Goal: Information Seeking & Learning: Learn about a topic

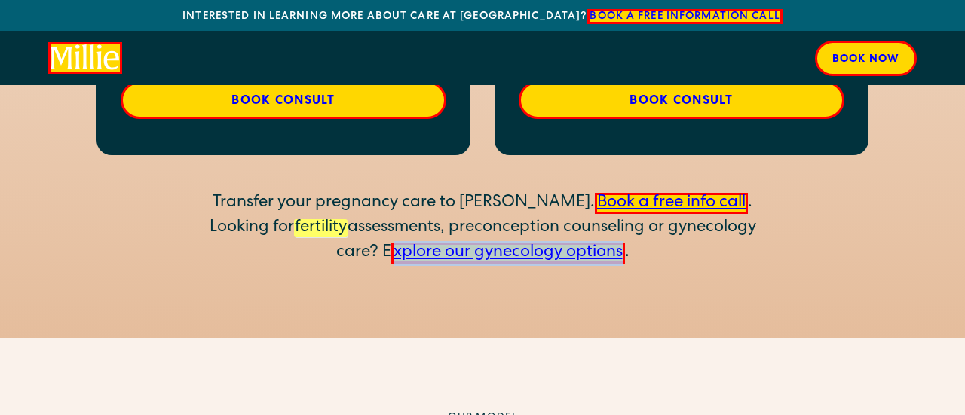
scroll to position [3333, 0]
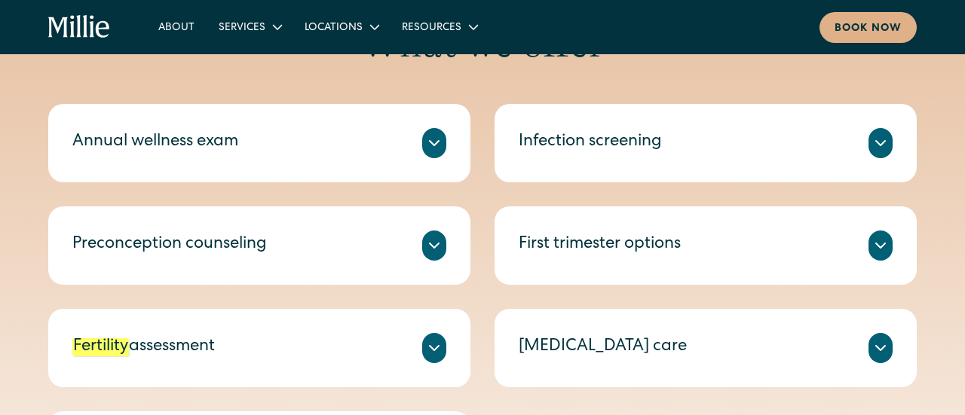
scroll to position [673, 0]
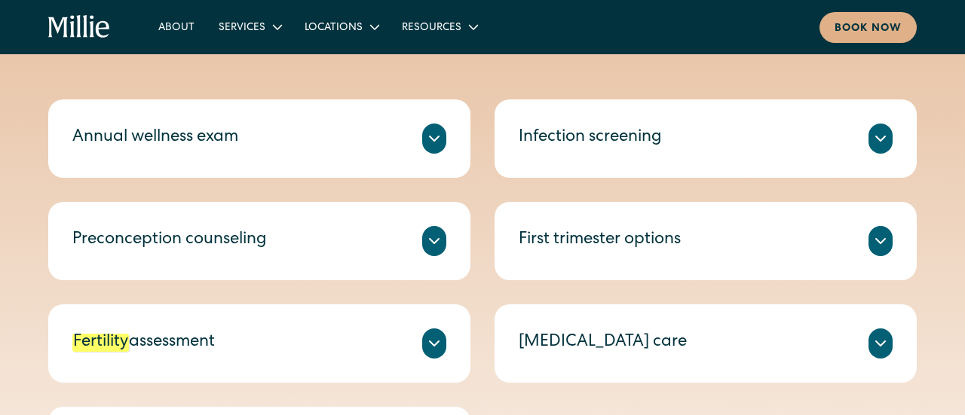
click at [868, 237] on div "First trimester options" at bounding box center [706, 241] width 374 height 30
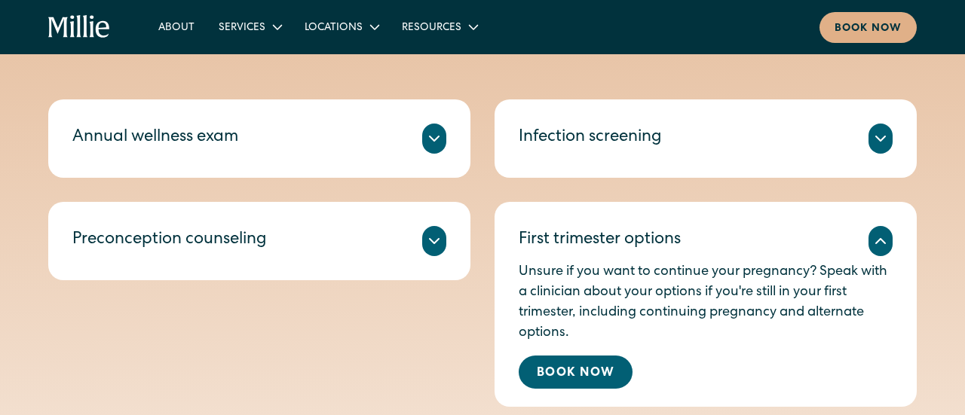
click at [868, 237] on div "First trimester options" at bounding box center [706, 241] width 374 height 30
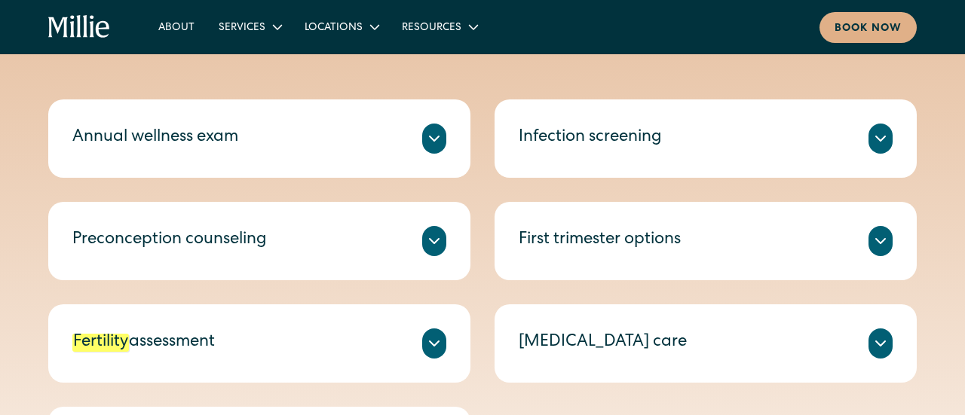
click at [868, 237] on div "First trimester options" at bounding box center [706, 241] width 374 height 30
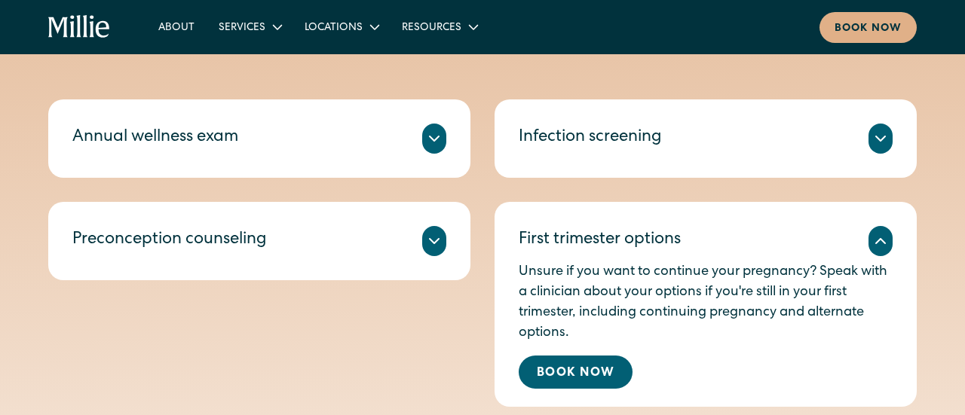
click at [868, 237] on div "First trimester options" at bounding box center [706, 241] width 374 height 30
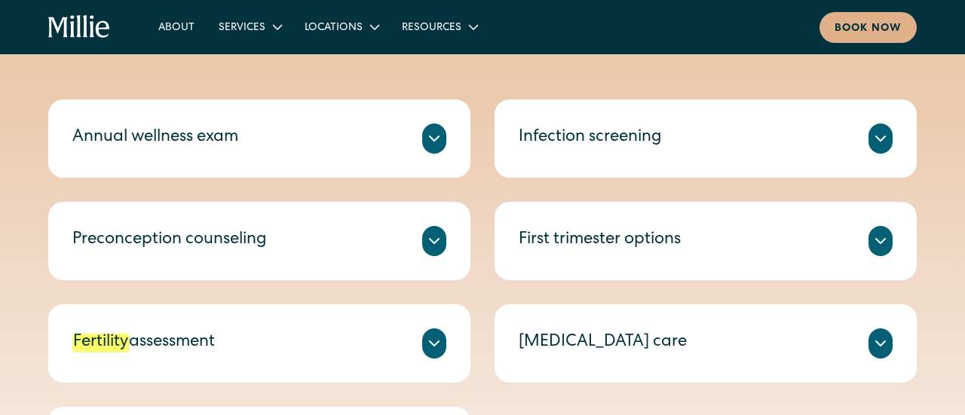
click at [872, 352] on icon at bounding box center [880, 344] width 18 height 18
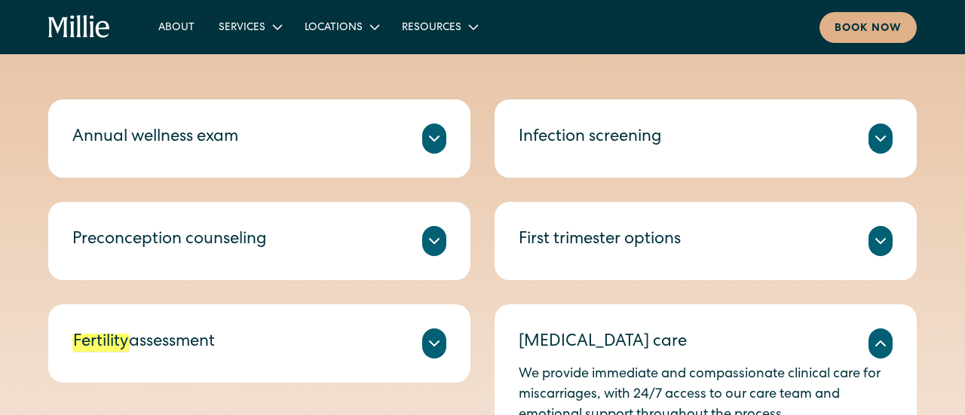
click at [872, 352] on icon at bounding box center [880, 344] width 18 height 18
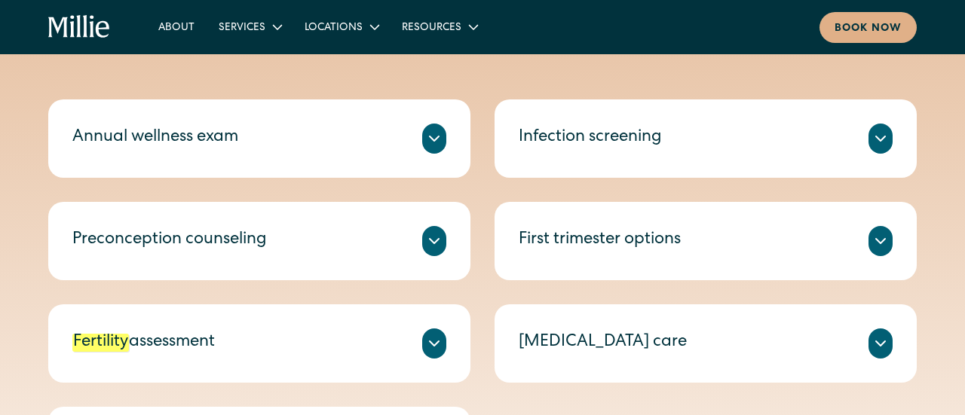
click at [880, 139] on icon at bounding box center [880, 138] width 9 height 5
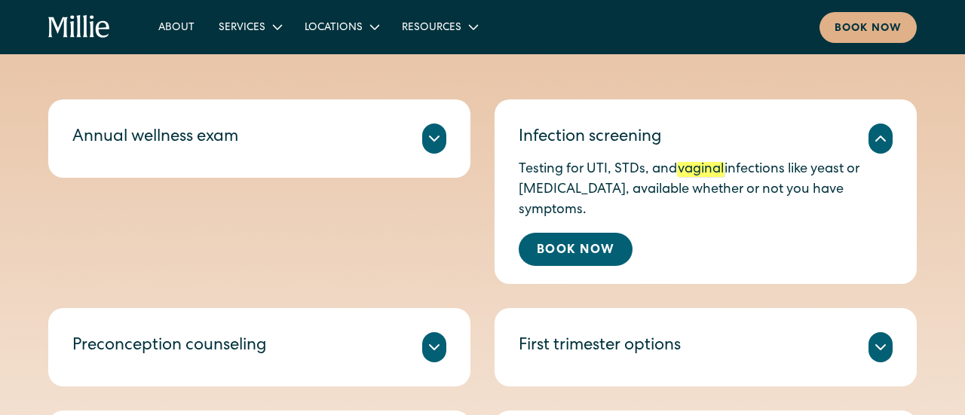
click at [880, 139] on icon at bounding box center [880, 139] width 18 height 18
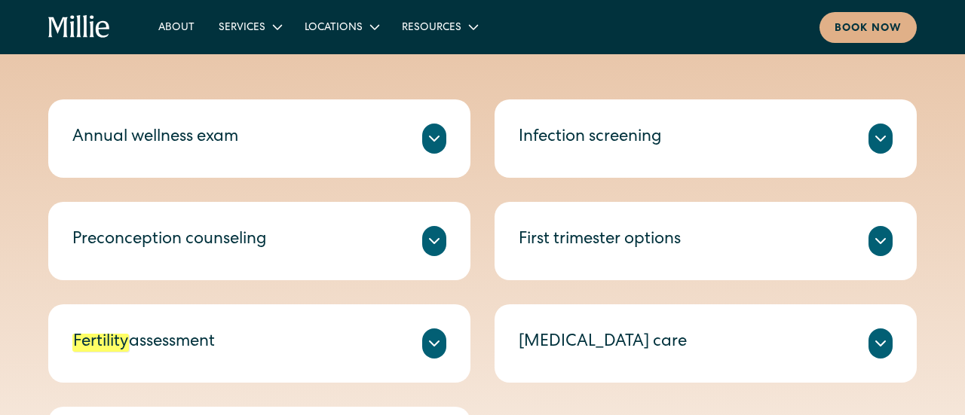
click at [433, 143] on icon at bounding box center [434, 139] width 18 height 18
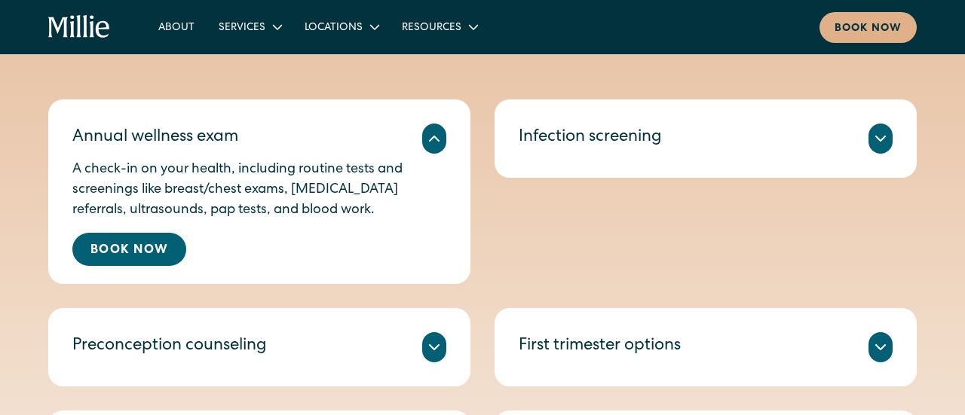
click at [433, 143] on icon at bounding box center [434, 139] width 18 height 18
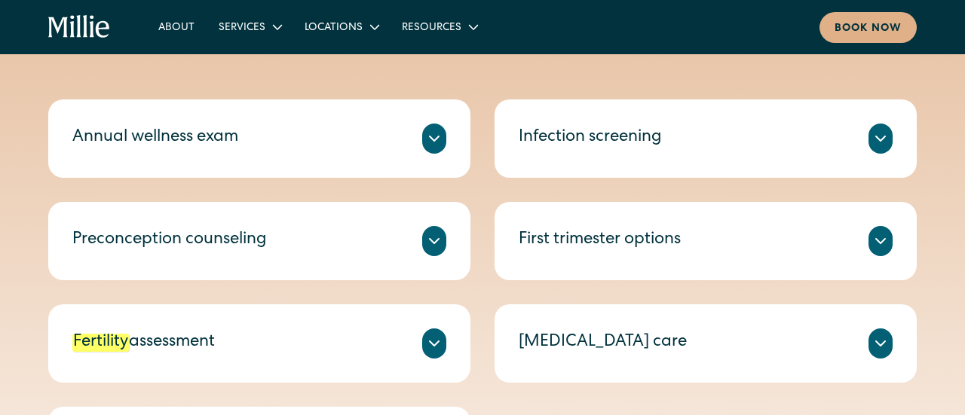
click at [435, 249] on div at bounding box center [434, 241] width 24 height 30
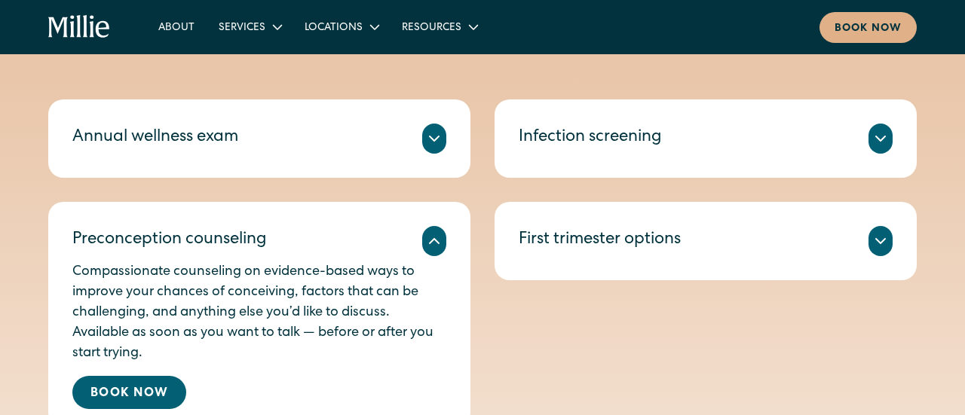
click at [435, 249] on div at bounding box center [434, 241] width 24 height 30
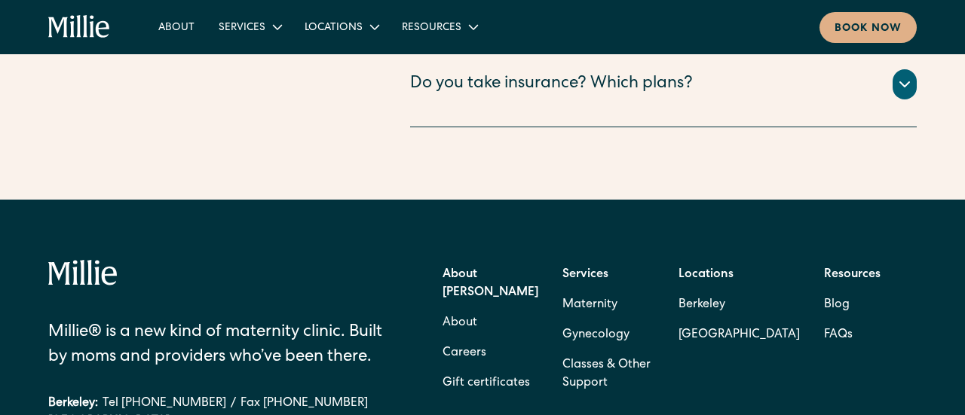
scroll to position [3435, 0]
